Goal: Check status: Check status

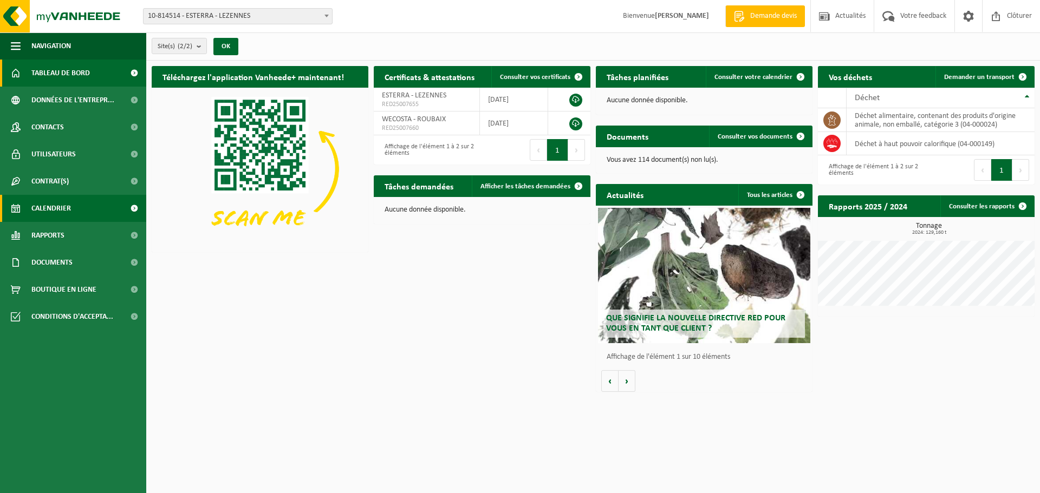
click at [63, 206] on span "Calendrier" at bounding box center [51, 208] width 40 height 27
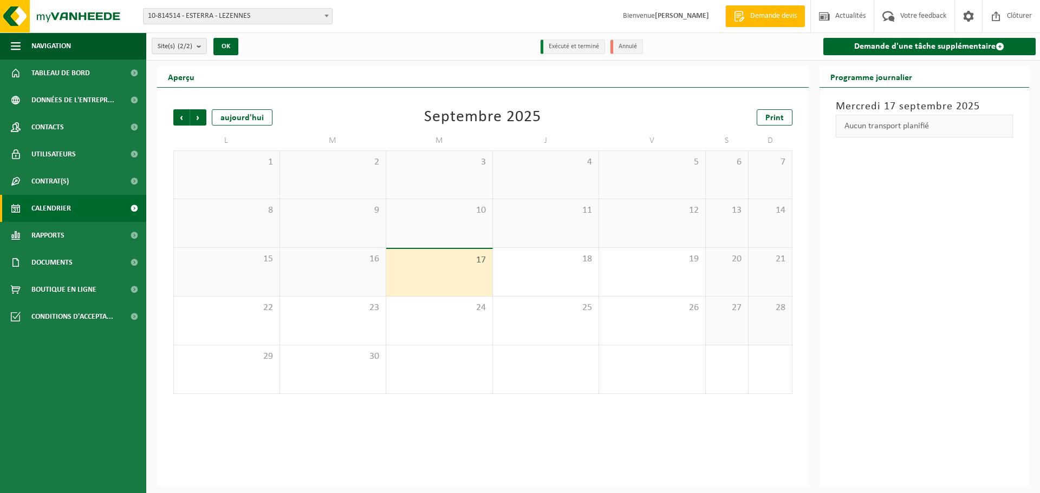
click at [658, 220] on div "12" at bounding box center [652, 223] width 106 height 48
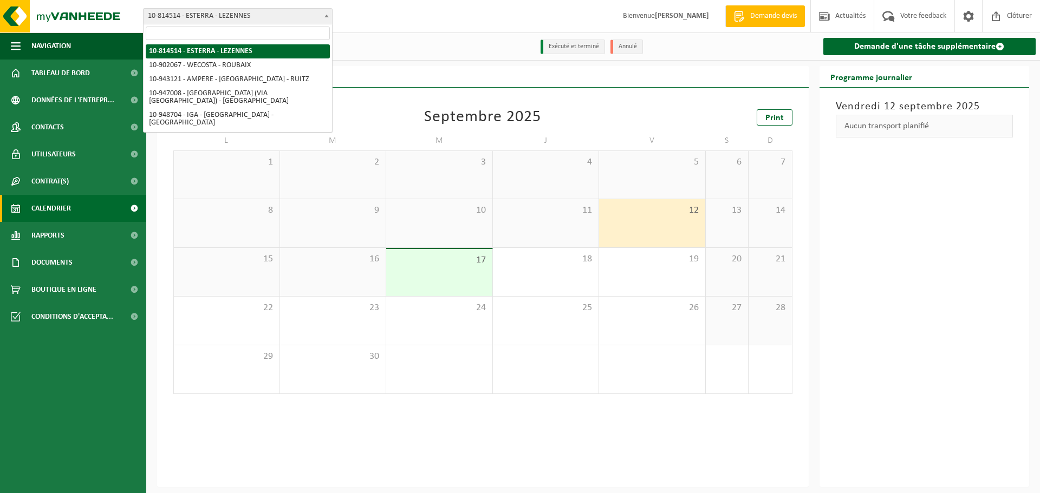
click at [194, 20] on span "10-814514 - ESTERRA - LEZENNES" at bounding box center [237, 16] width 188 height 15
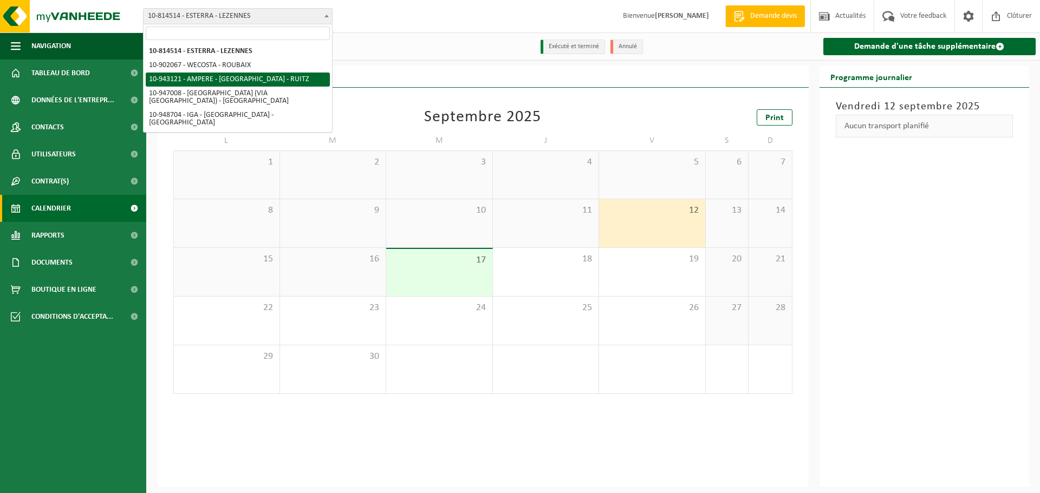
select select "140137"
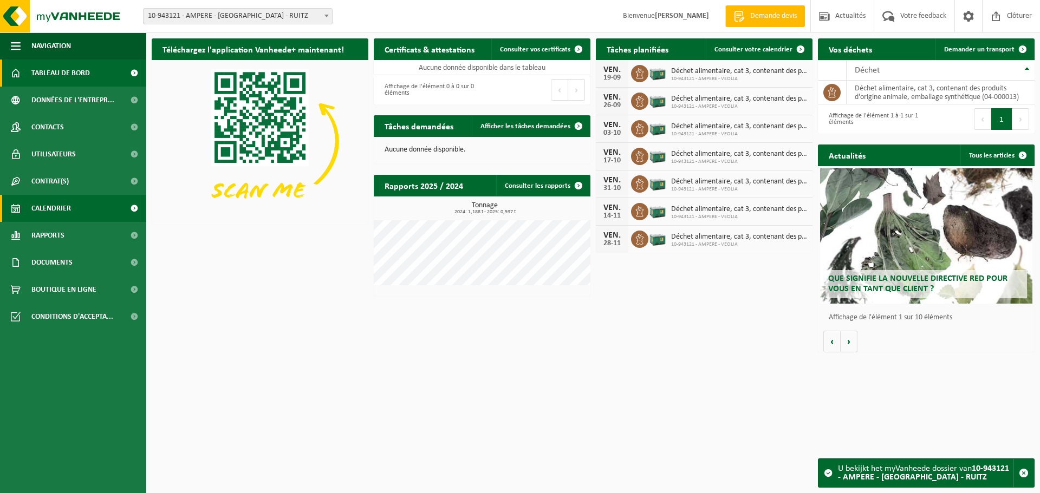
click at [49, 208] on span "Calendrier" at bounding box center [51, 208] width 40 height 27
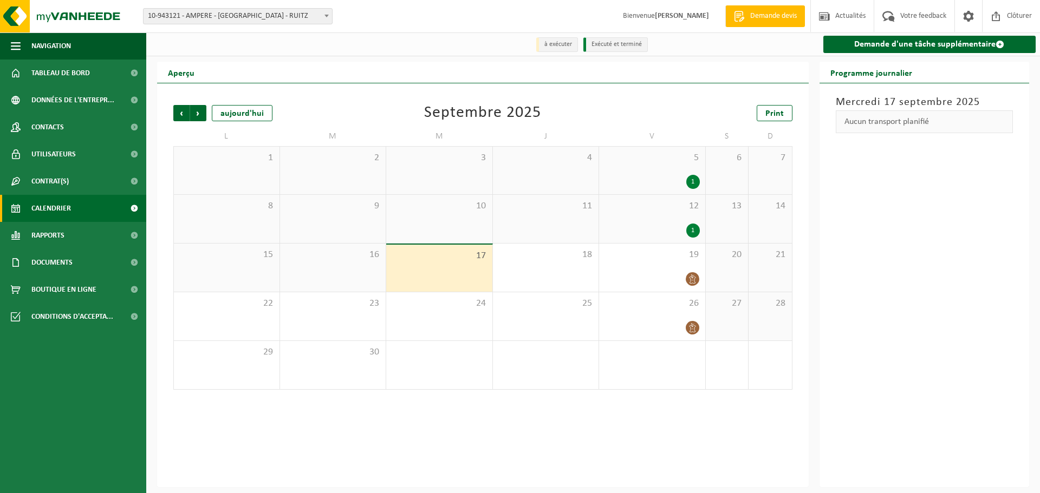
click at [656, 230] on div "1" at bounding box center [651, 231] width 95 height 14
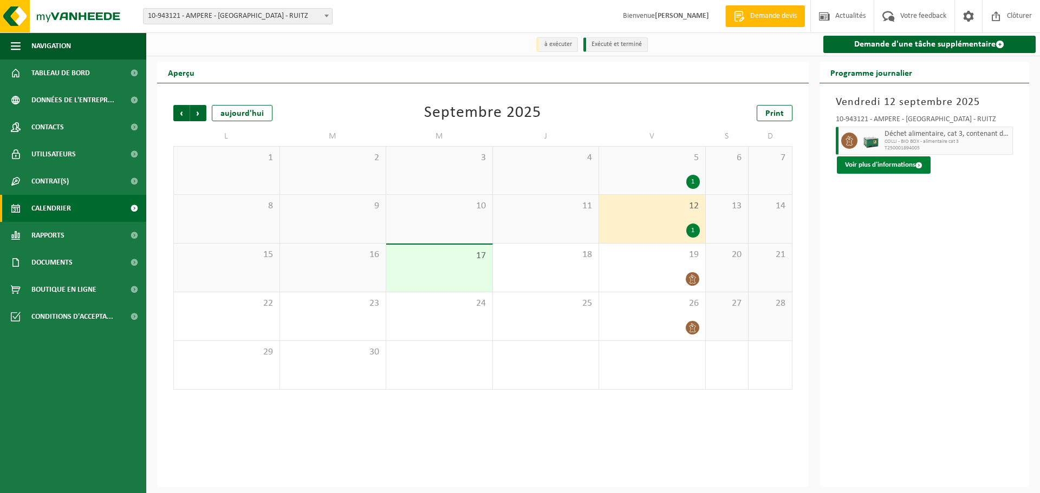
click at [904, 160] on button "Voir plus d'informations" at bounding box center [884, 164] width 94 height 17
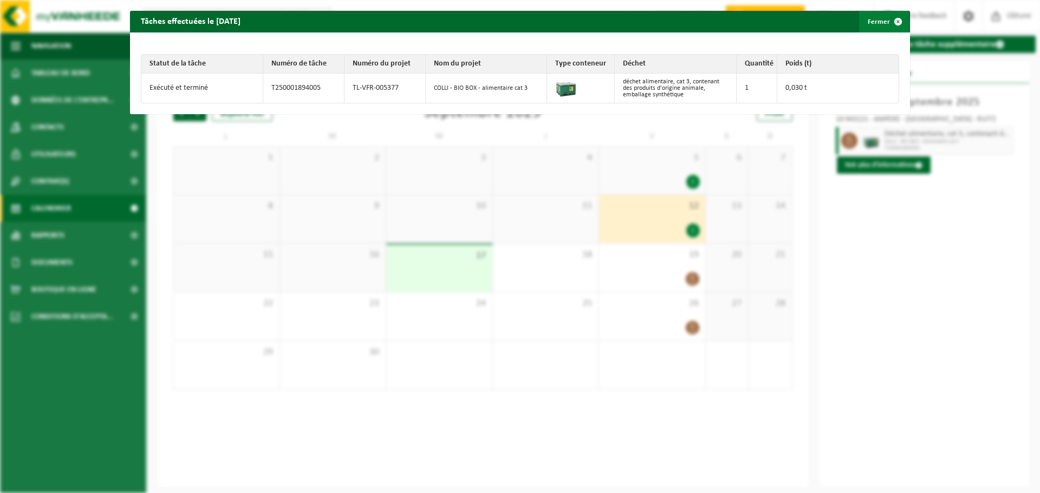
click at [885, 18] on button "Fermer" at bounding box center [884, 22] width 50 height 22
